Goal: Information Seeking & Learning: Find specific fact

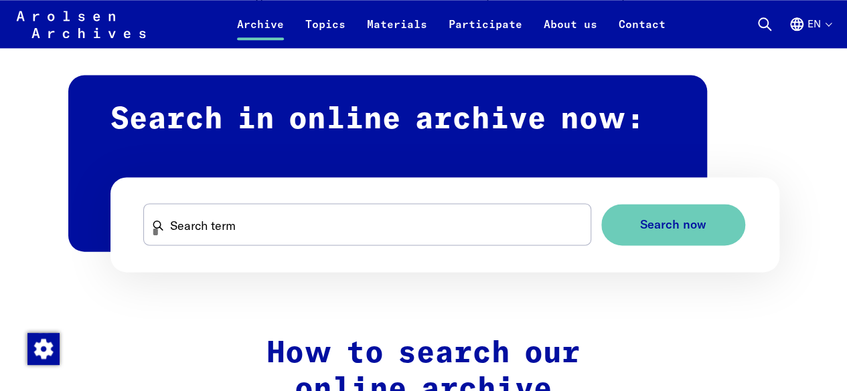
scroll to position [803, 0]
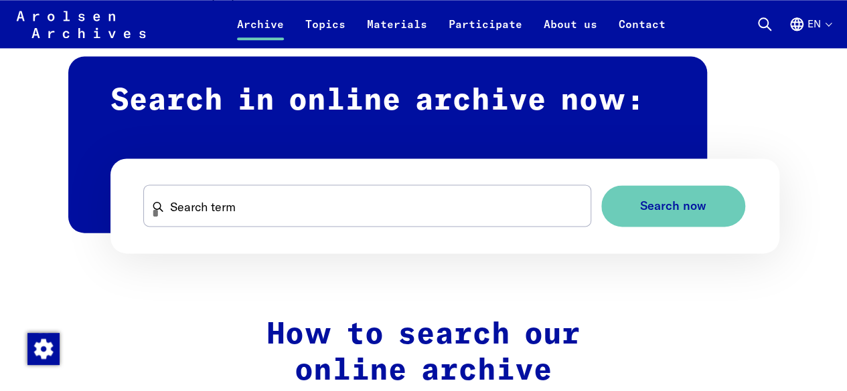
drag, startPoint x: 201, startPoint y: 235, endPoint x: 203, endPoint y: 225, distance: 10.1
click at [203, 227] on form "Search term Search now" at bounding box center [444, 207] width 669 height 96
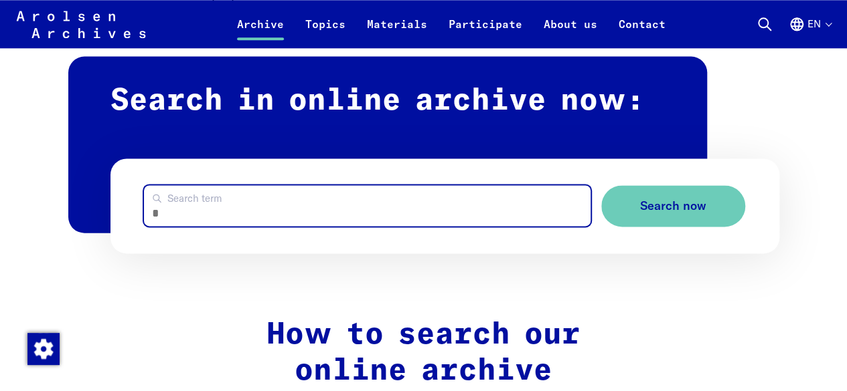
click at [204, 218] on input "Search term" at bounding box center [367, 205] width 446 height 41
type input "**********"
click at [601, 185] on button "Search now" at bounding box center [673, 206] width 144 height 42
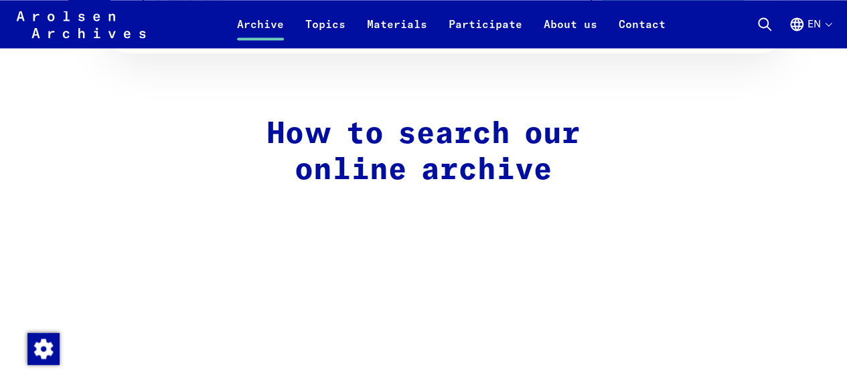
scroll to position [736, 0]
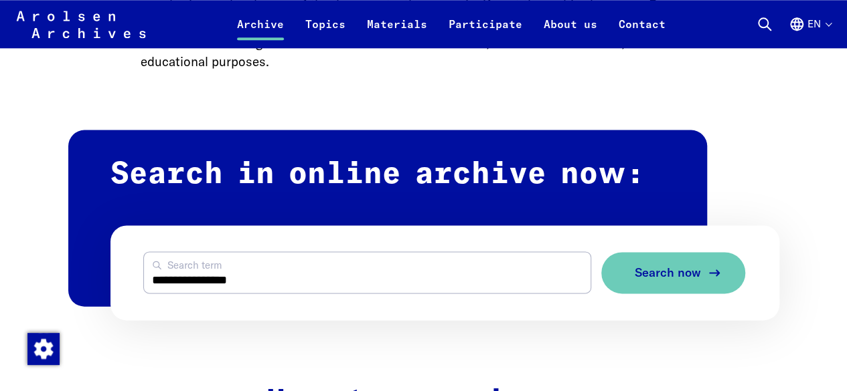
click at [657, 272] on span "Search now" at bounding box center [667, 273] width 66 height 14
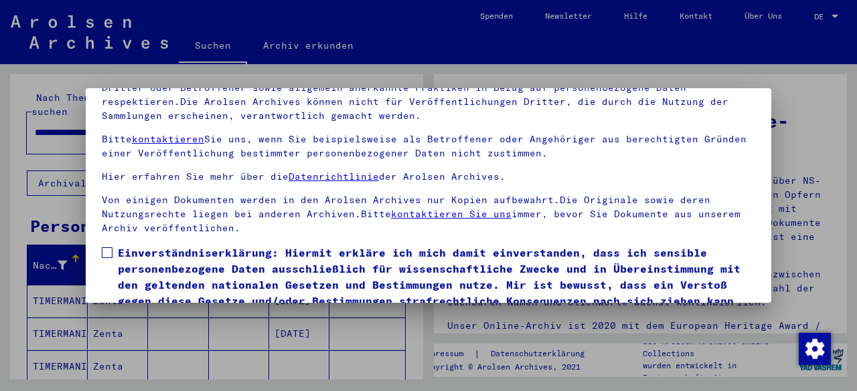
scroll to position [106, 0]
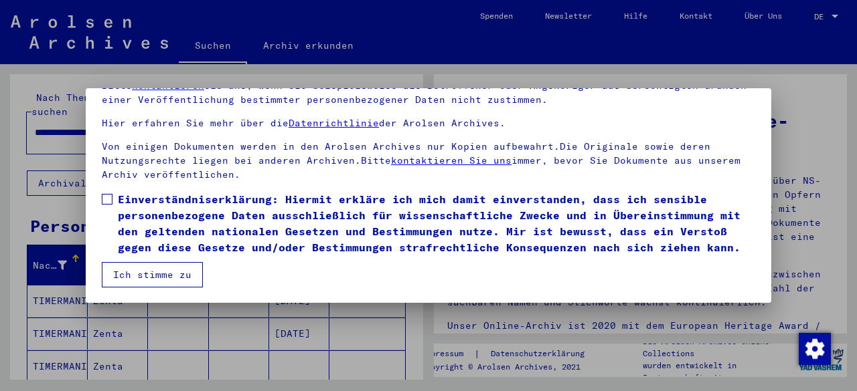
click at [108, 194] on span at bounding box center [107, 199] width 11 height 11
click at [165, 274] on button "Ich stimme zu" at bounding box center [152, 274] width 101 height 25
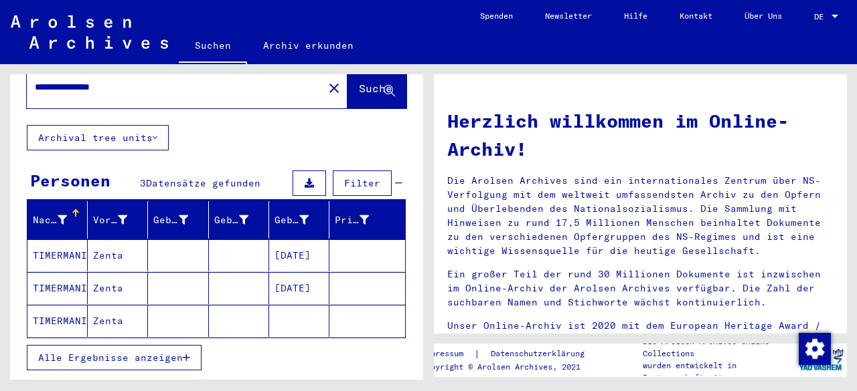
scroll to position [67, 0]
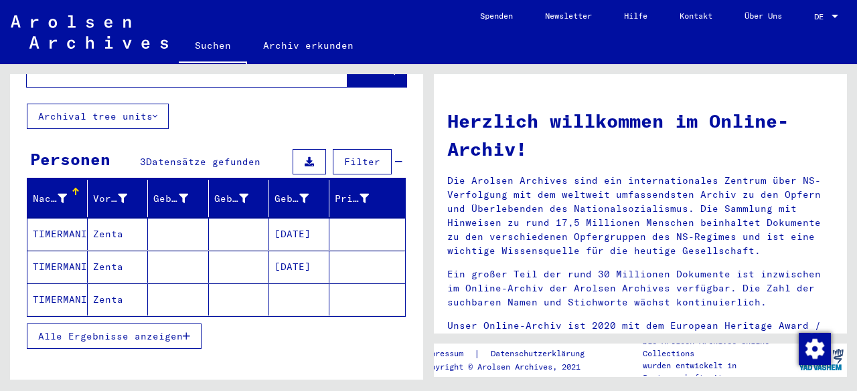
click at [46, 219] on mat-cell "TIMERMANIS" at bounding box center [57, 234] width 60 height 32
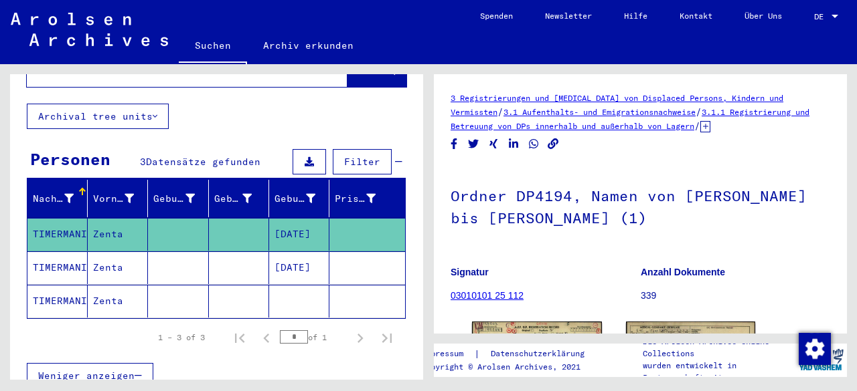
click at [306, 223] on mat-cell "06/13/1922" at bounding box center [299, 234] width 60 height 33
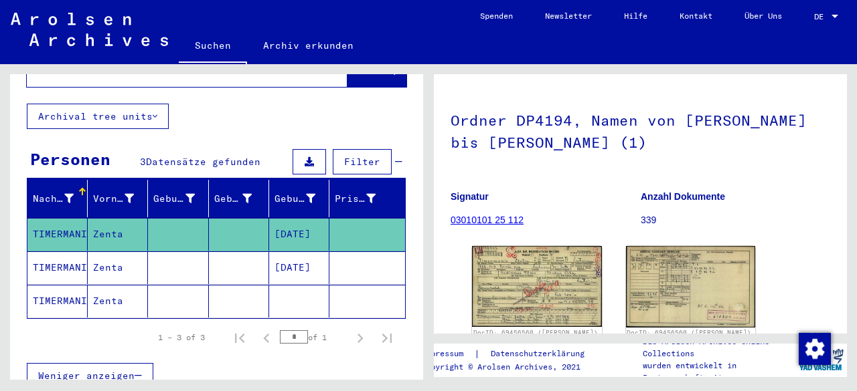
scroll to position [134, 0]
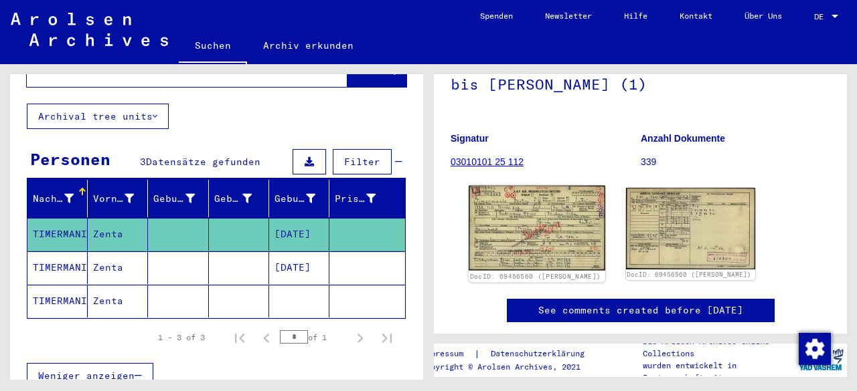
click at [529, 230] on img at bounding box center [536, 228] width 136 height 85
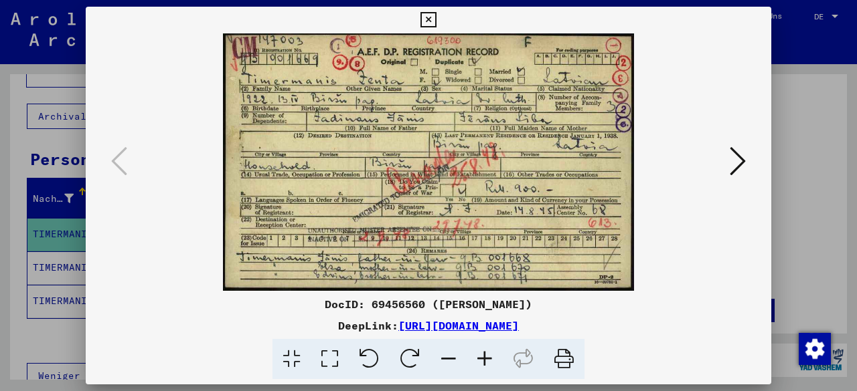
click at [733, 155] on icon at bounding box center [737, 161] width 16 height 32
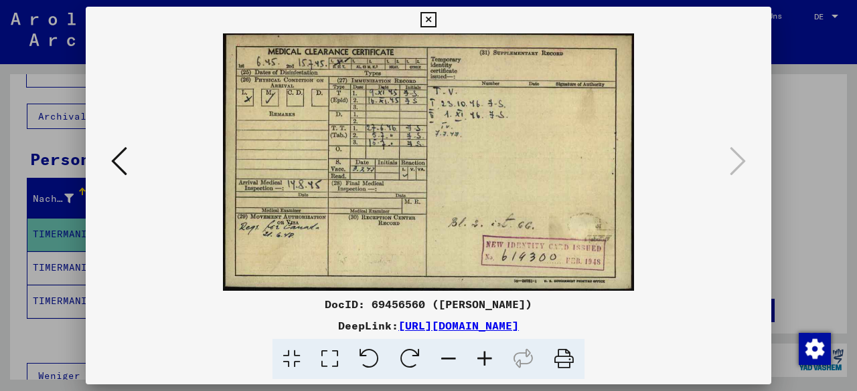
click at [429, 18] on icon at bounding box center [427, 20] width 15 height 16
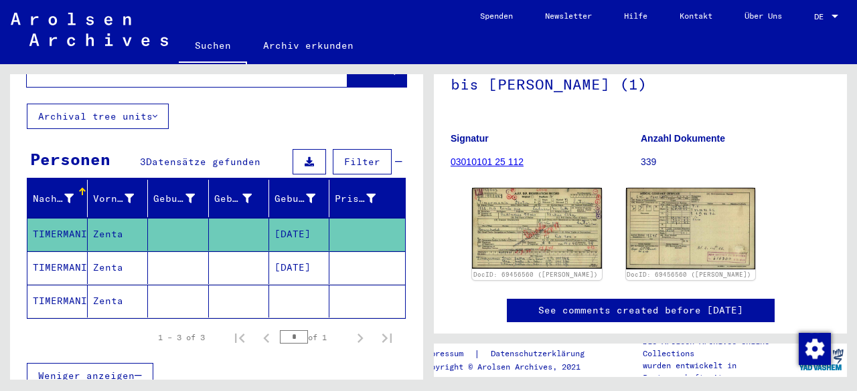
click at [54, 253] on mat-cell "TIMERMANIS" at bounding box center [57, 268] width 60 height 33
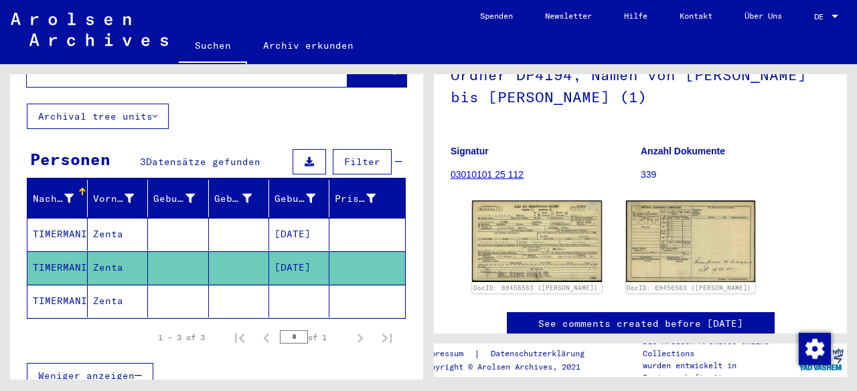
scroll to position [134, 0]
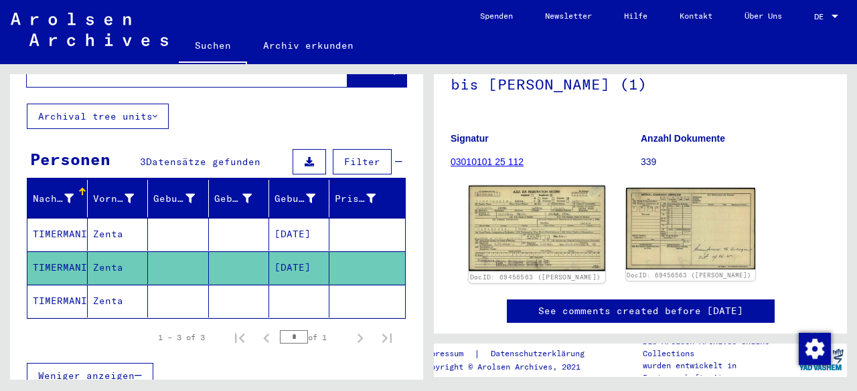
click at [515, 252] on img at bounding box center [536, 229] width 136 height 86
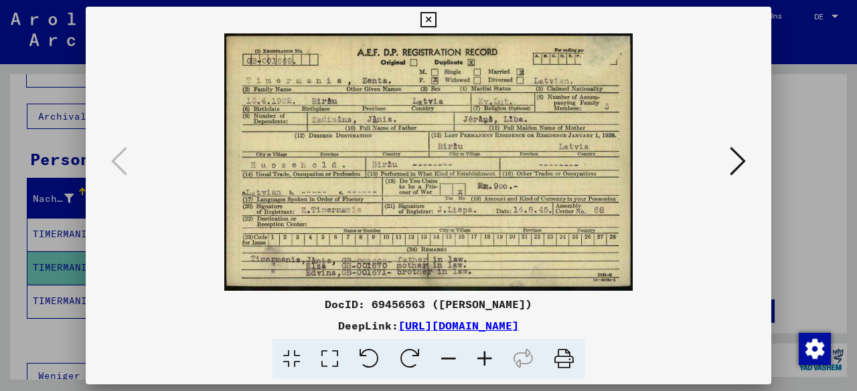
click at [735, 156] on icon at bounding box center [737, 161] width 16 height 32
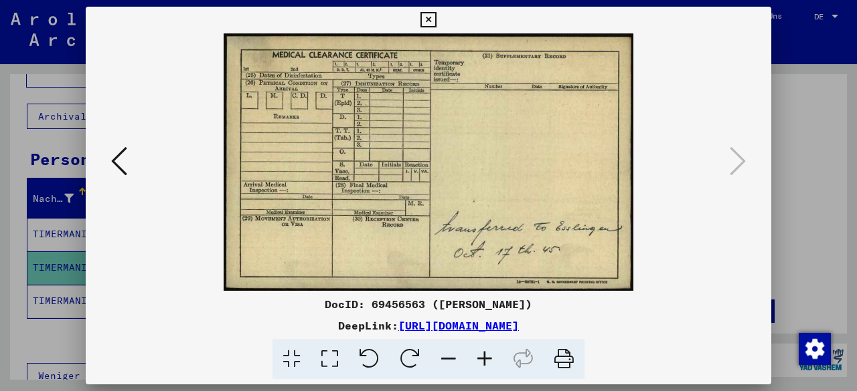
click at [435, 20] on icon at bounding box center [427, 20] width 15 height 16
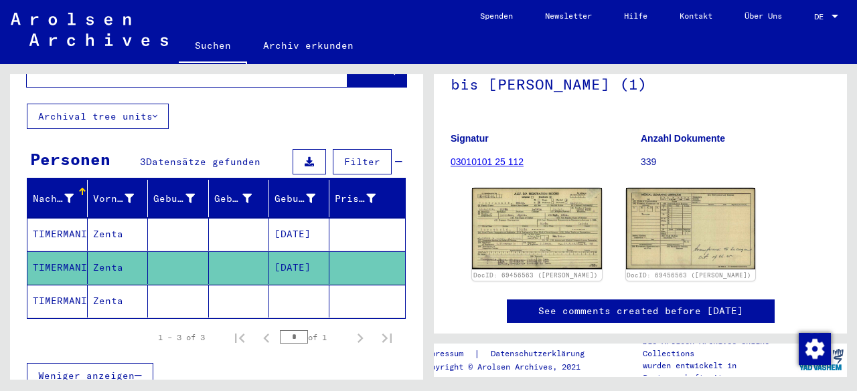
click at [46, 285] on mat-cell "TIMERMANIS" at bounding box center [57, 301] width 60 height 33
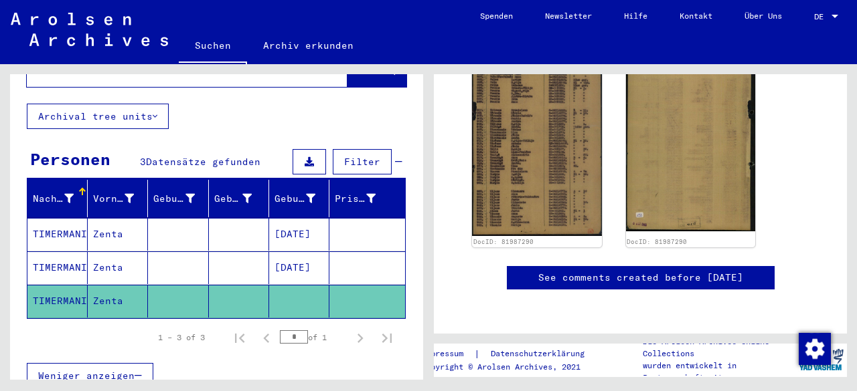
scroll to position [201, 0]
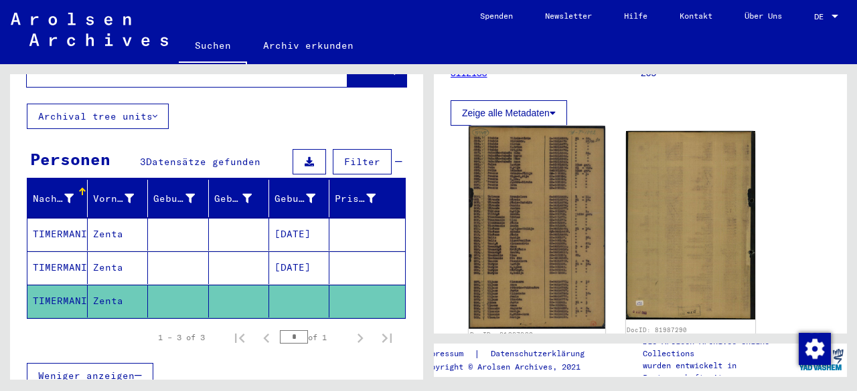
click at [527, 196] on img at bounding box center [536, 227] width 136 height 203
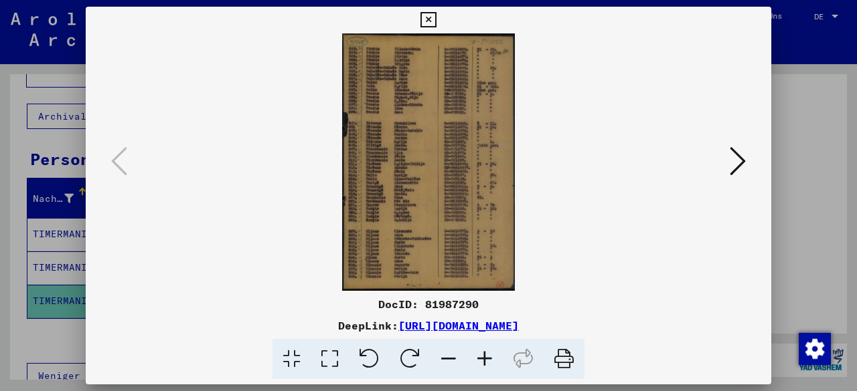
click at [483, 358] on icon at bounding box center [484, 359] width 36 height 41
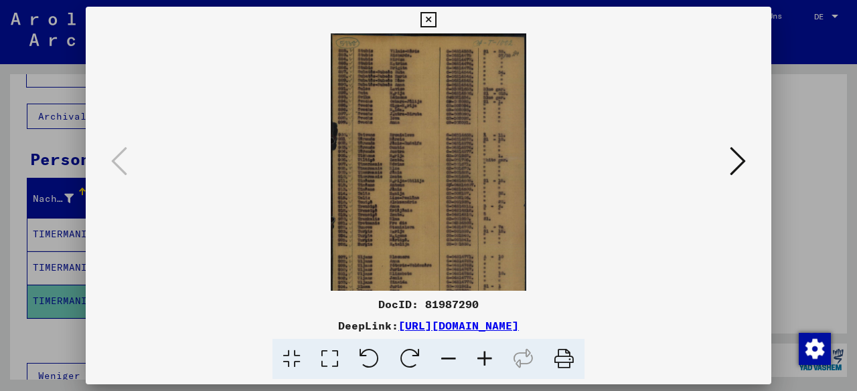
click at [483, 358] on icon at bounding box center [484, 359] width 36 height 41
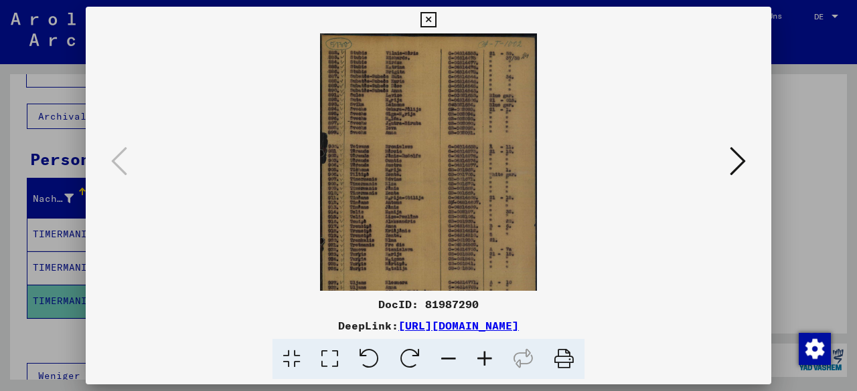
click at [483, 358] on icon at bounding box center [484, 359] width 36 height 41
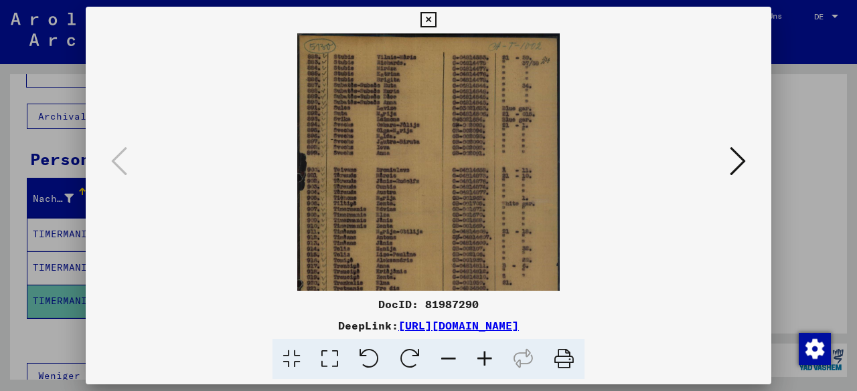
click at [483, 358] on icon at bounding box center [484, 359] width 36 height 41
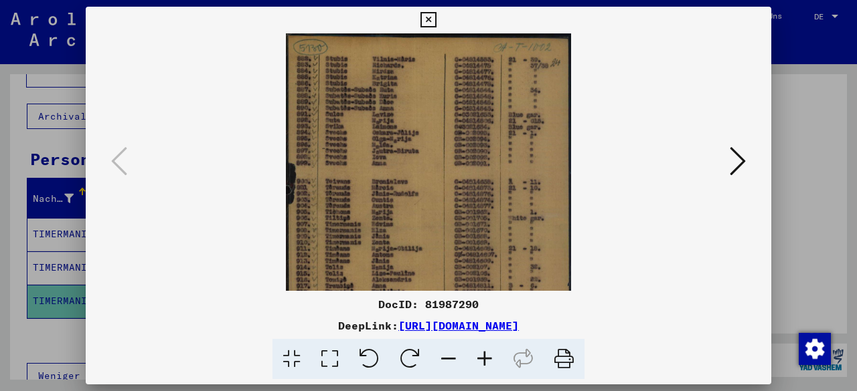
scroll to position [29, 0]
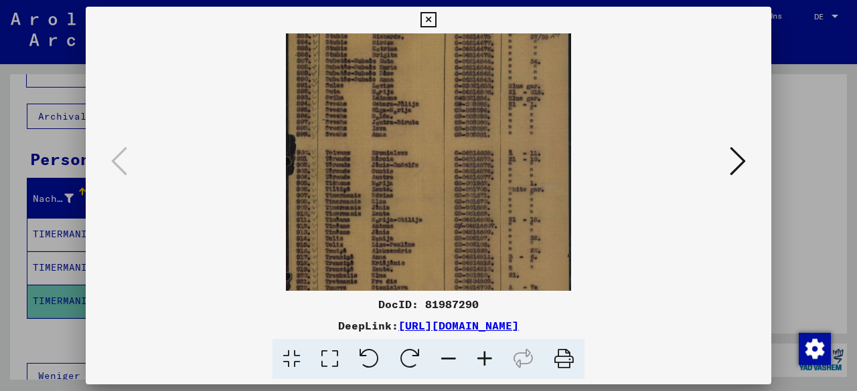
drag, startPoint x: 408, startPoint y: 217, endPoint x: 426, endPoint y: 188, distance: 34.0
click at [426, 188] on img at bounding box center [428, 217] width 284 height 425
click at [420, 22] on icon at bounding box center [427, 20] width 15 height 16
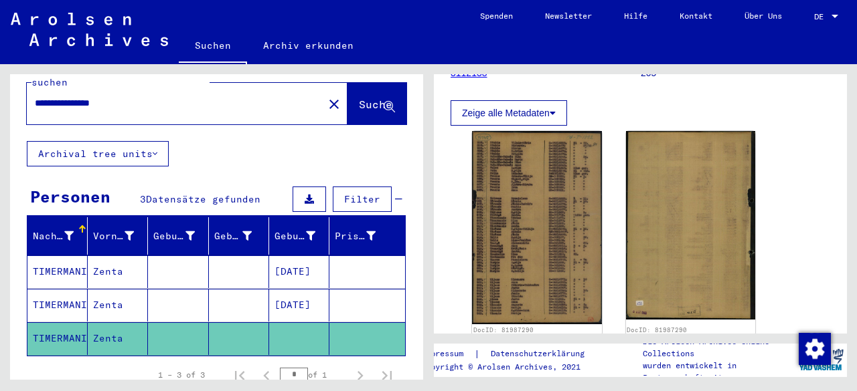
scroll to position [0, 0]
